Goal: Find specific page/section: Find specific page/section

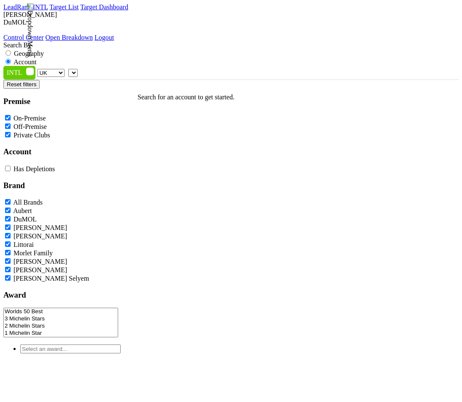
select select
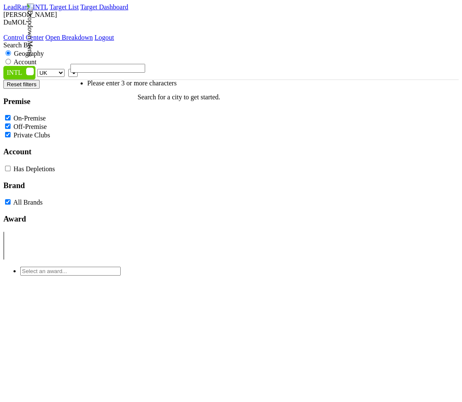
click at [78, 69] on span at bounding box center [78, 72] width 0 height 7
click at [36, 58] on label "Account" at bounding box center [25, 61] width 23 height 7
click at [11, 59] on input "Account" at bounding box center [7, 61] width 5 height 5
radio input "true"
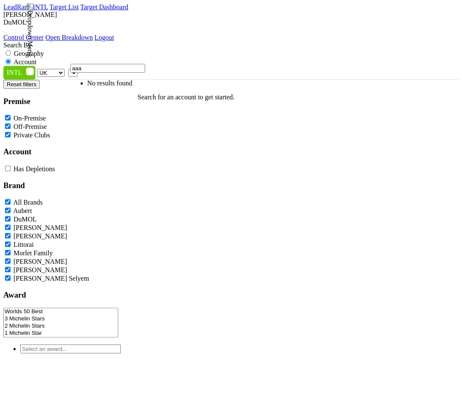
type input "aaa"
